Goal: Task Accomplishment & Management: Manage account settings

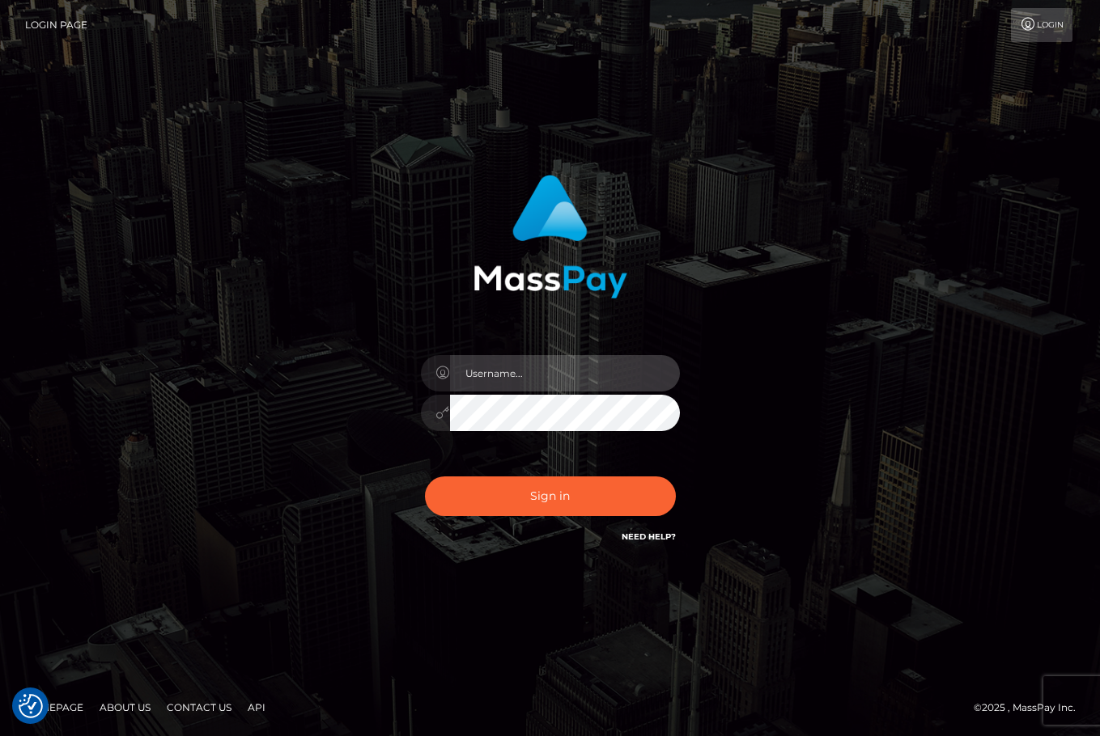
click at [568, 380] on input "text" at bounding box center [565, 373] width 230 height 36
type input "ChristianC.xcite"
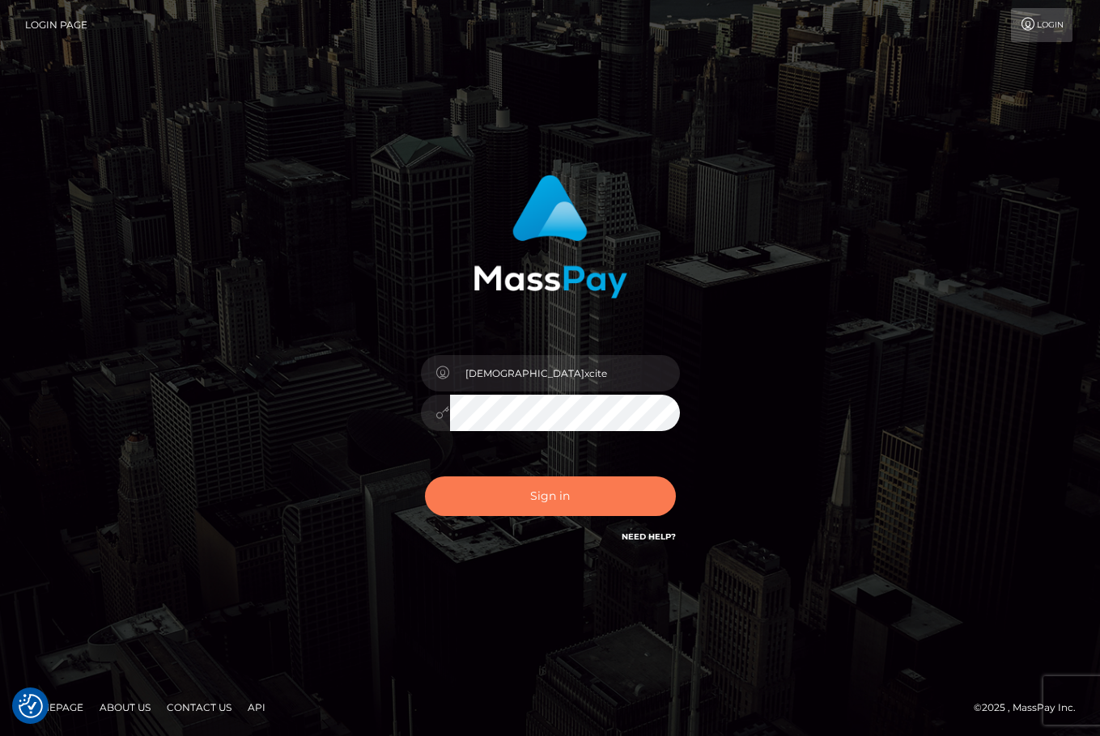
click at [555, 490] on button "Sign in" at bounding box center [550, 497] width 251 height 40
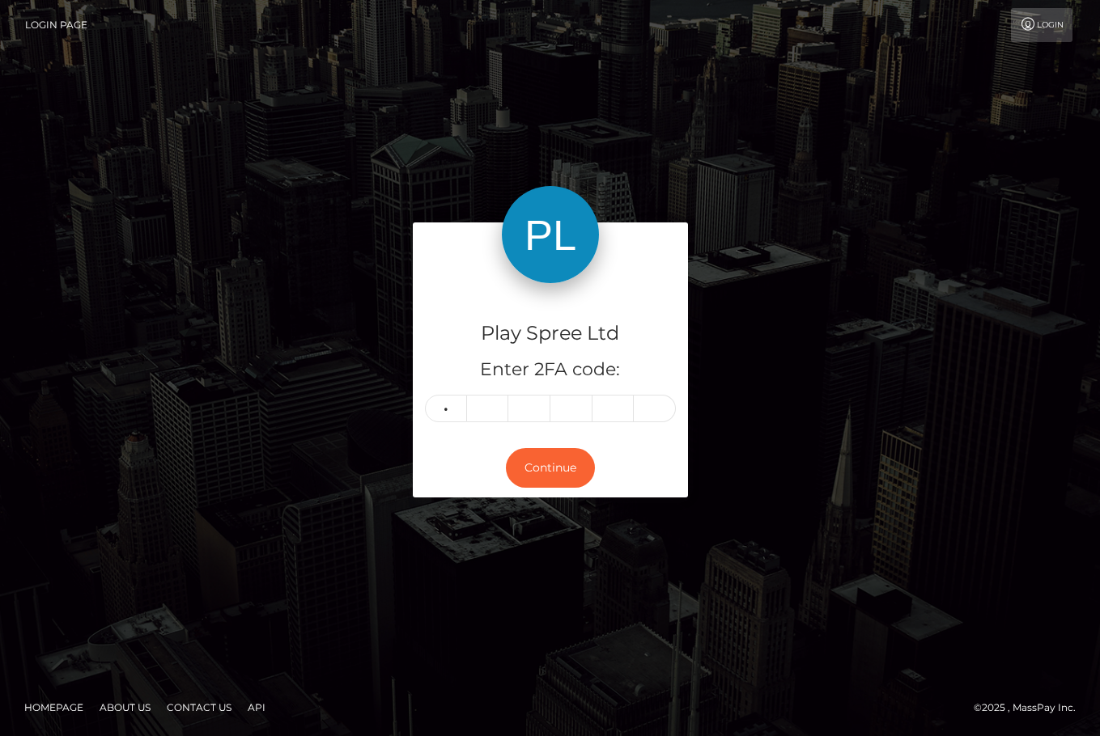
type input "2"
type input "5"
type input "6"
type input "1"
type input "3"
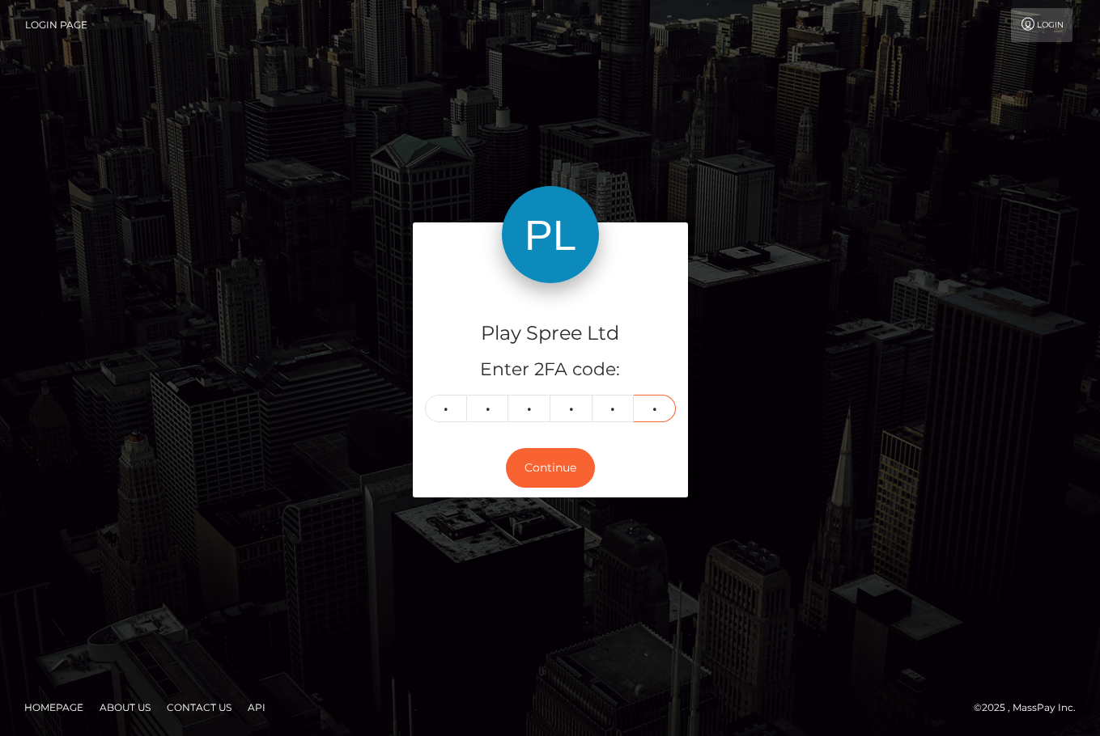
type input "5"
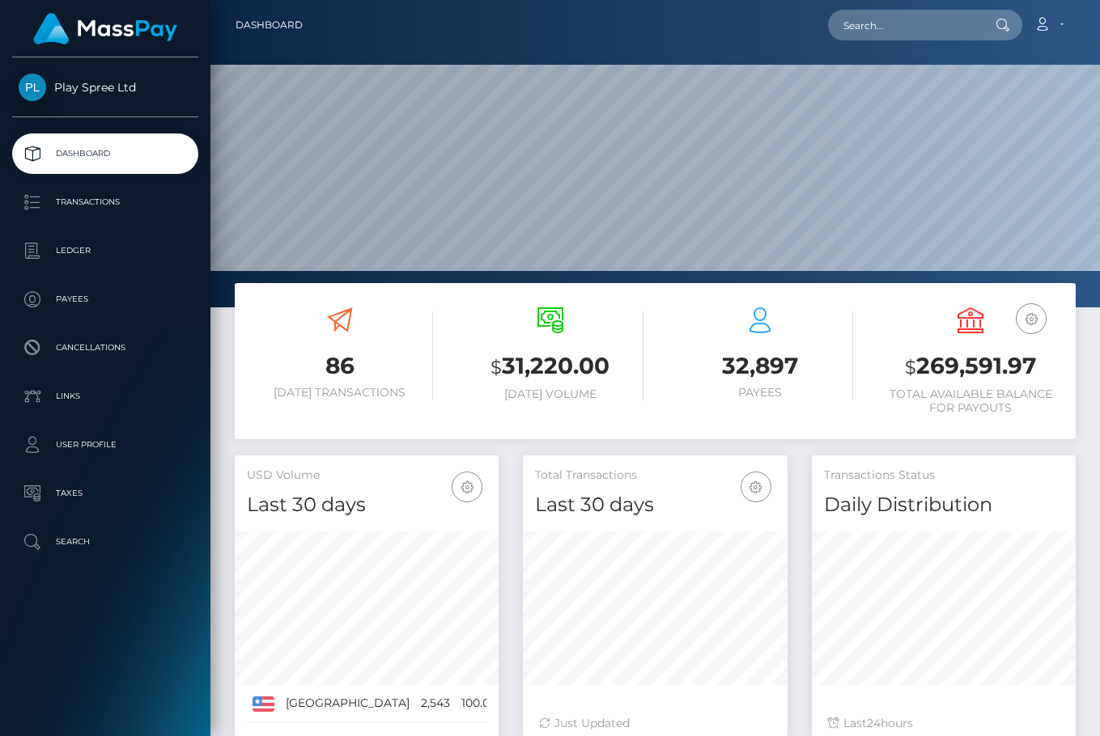
scroll to position [287, 265]
click at [973, 365] on h3 "$ 269,591.97" at bounding box center [970, 366] width 186 height 33
copy h3 "269,591.97"
